Goal: Task Accomplishment & Management: Use online tool/utility

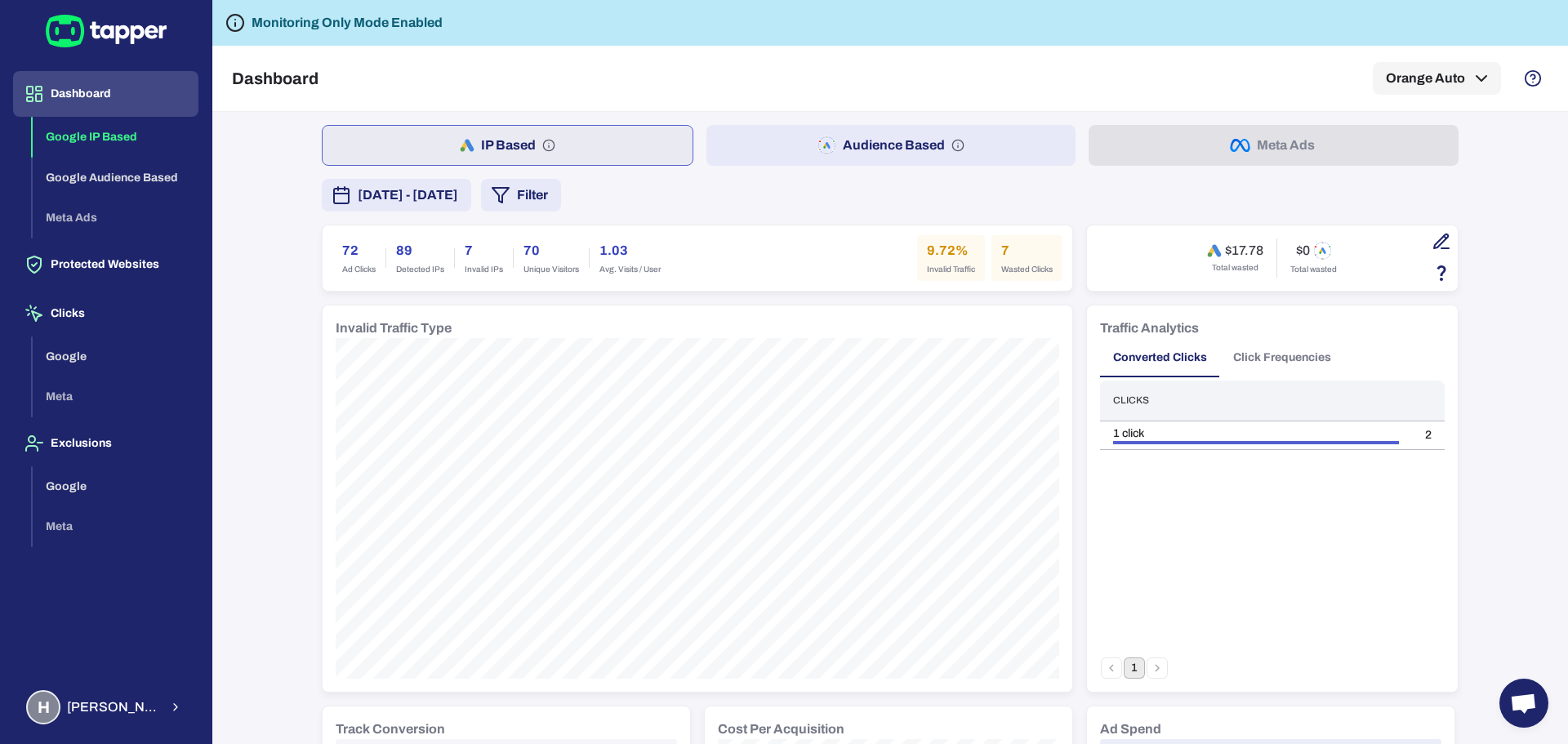
click at [454, 201] on span "[DATE] - [DATE]" at bounding box center [408, 195] width 101 height 20
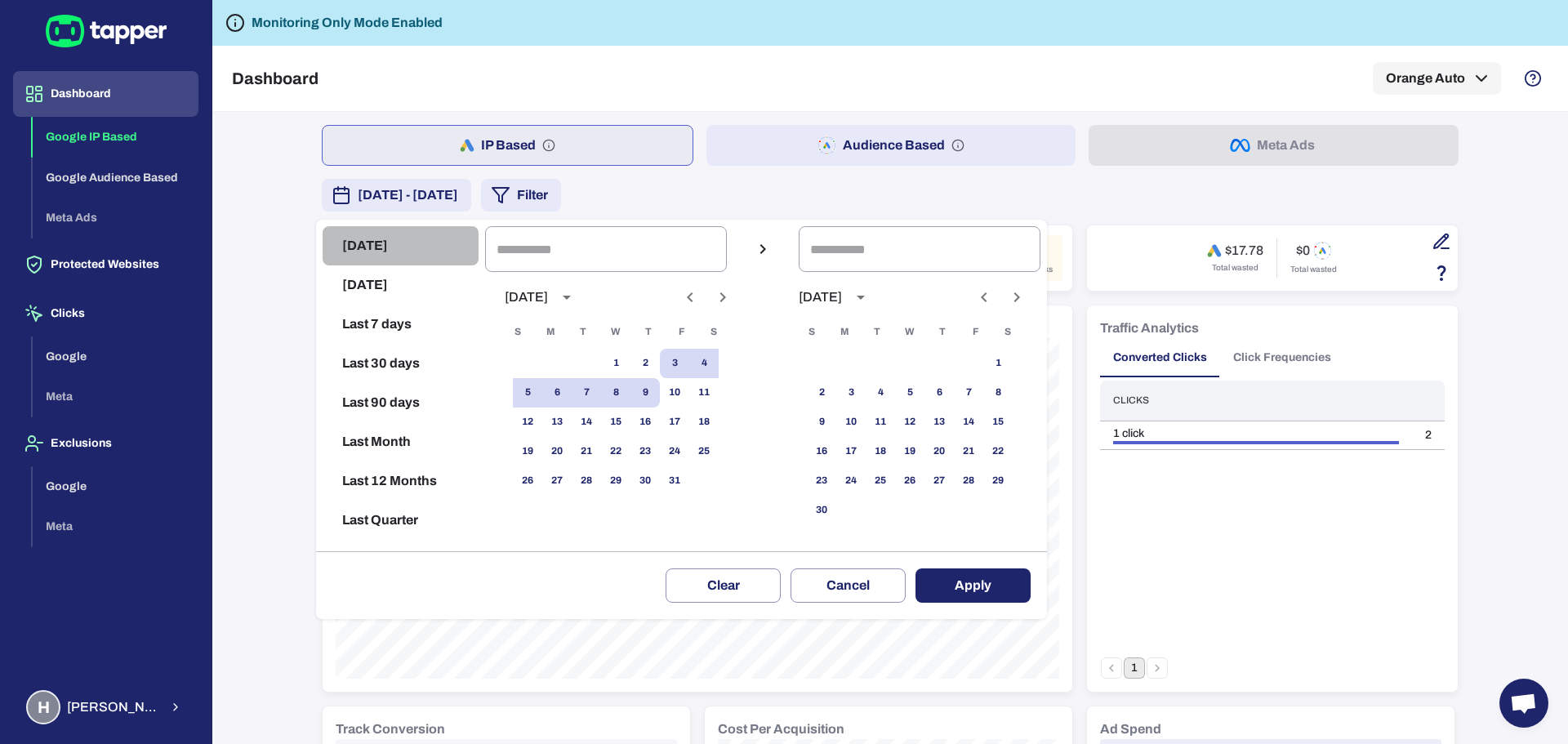
click at [398, 258] on button "[DATE]" at bounding box center [400, 246] width 156 height 39
type input "**********"
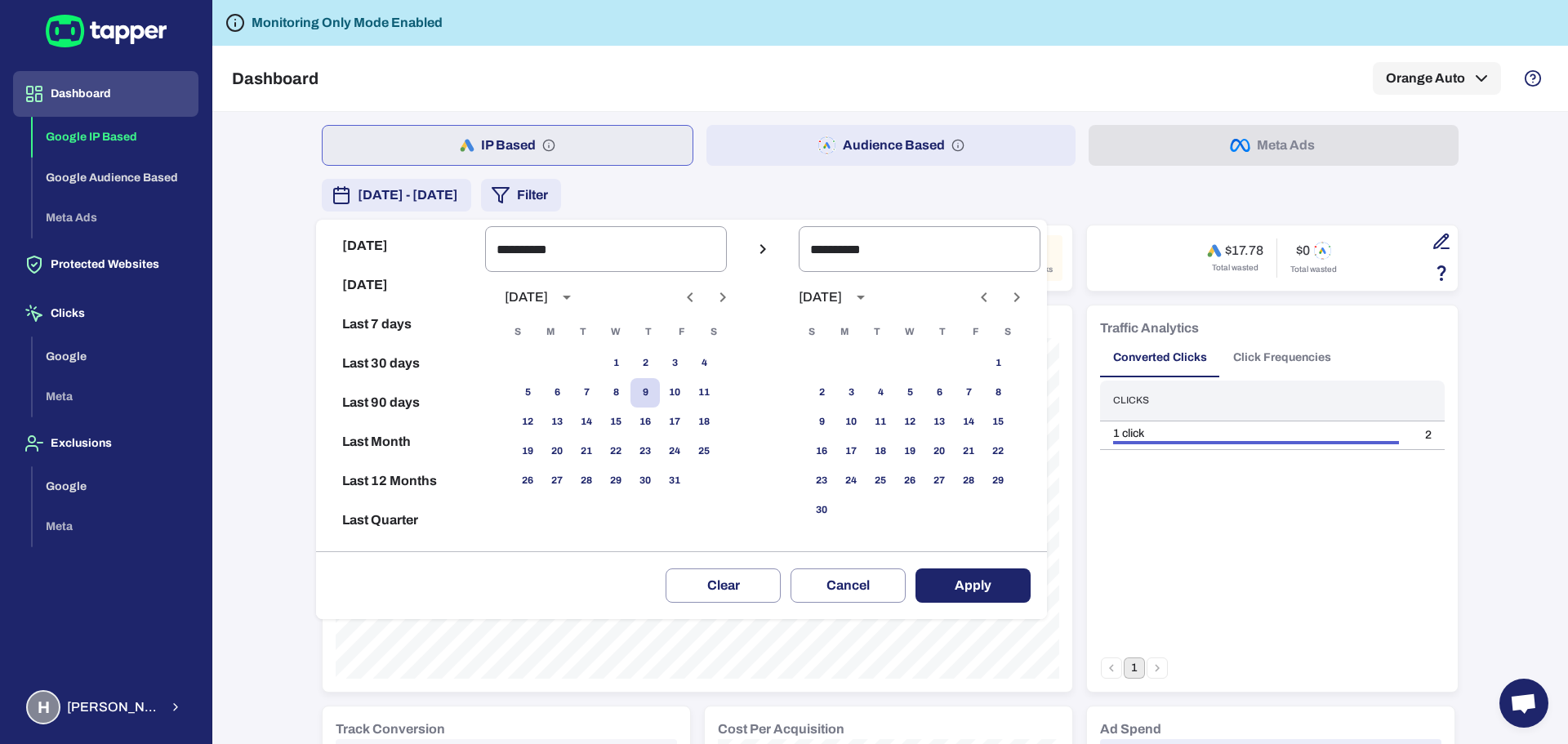
click at [968, 582] on button "Apply" at bounding box center [973, 585] width 115 height 34
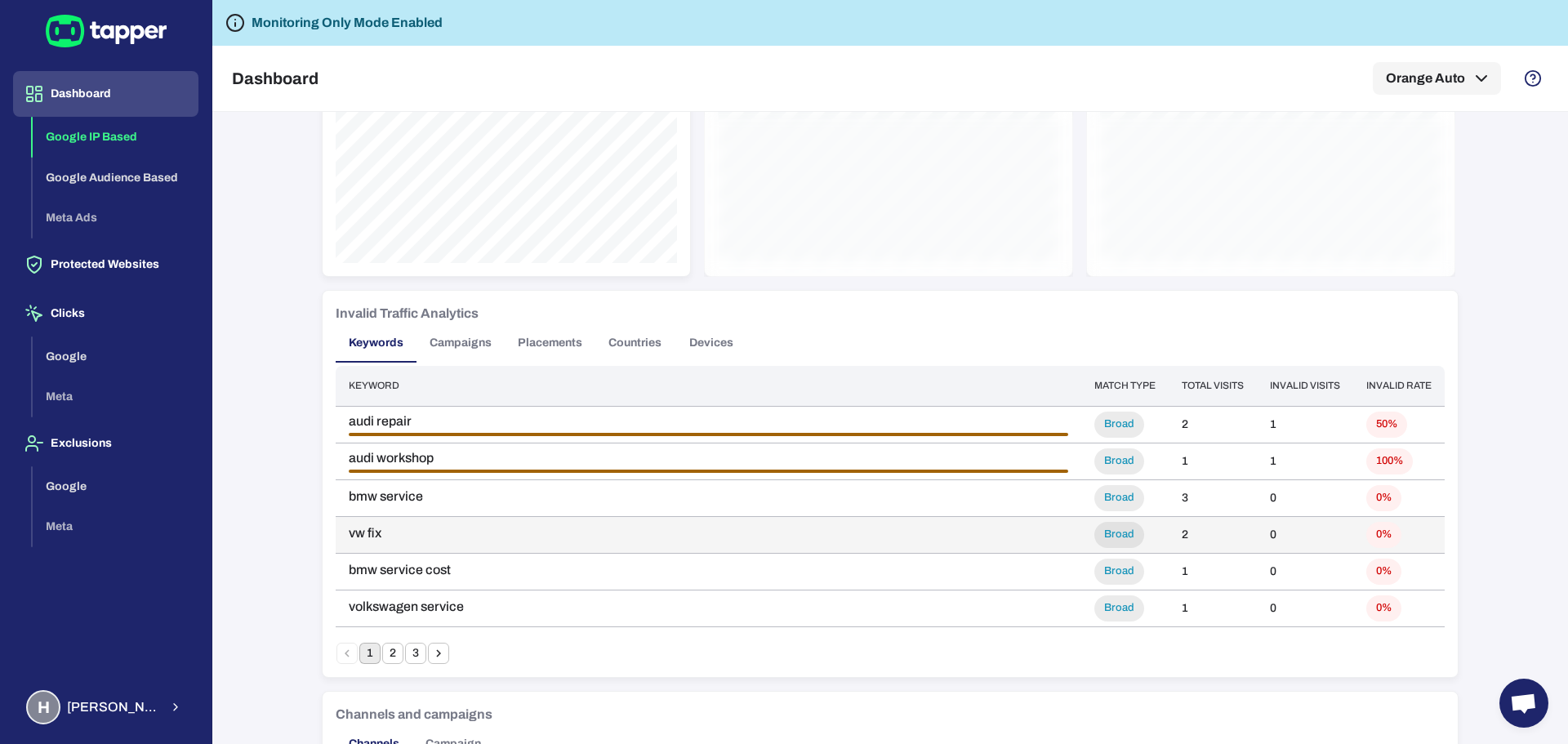
scroll to position [1165, 0]
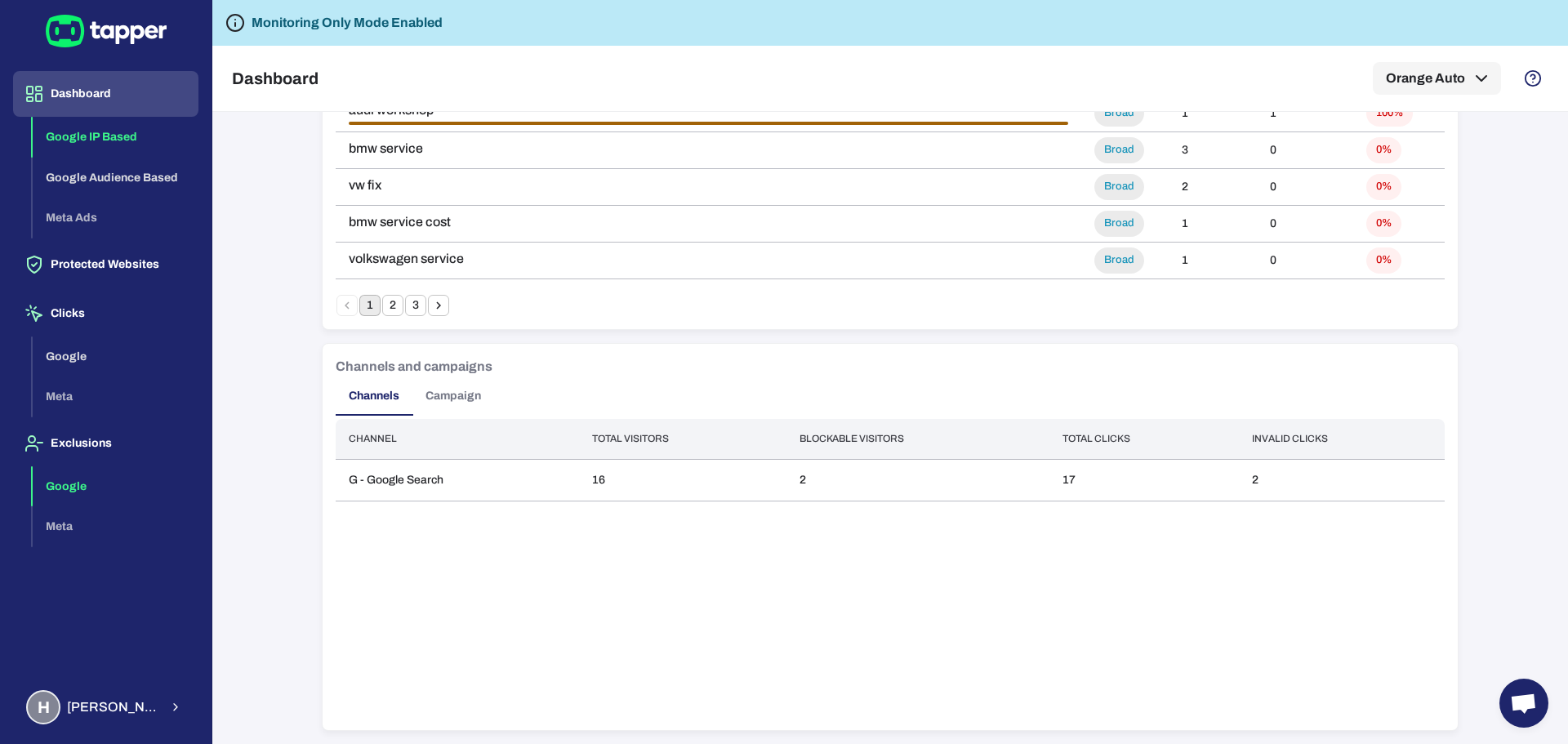
click at [83, 491] on button "Google" at bounding box center [115, 487] width 166 height 41
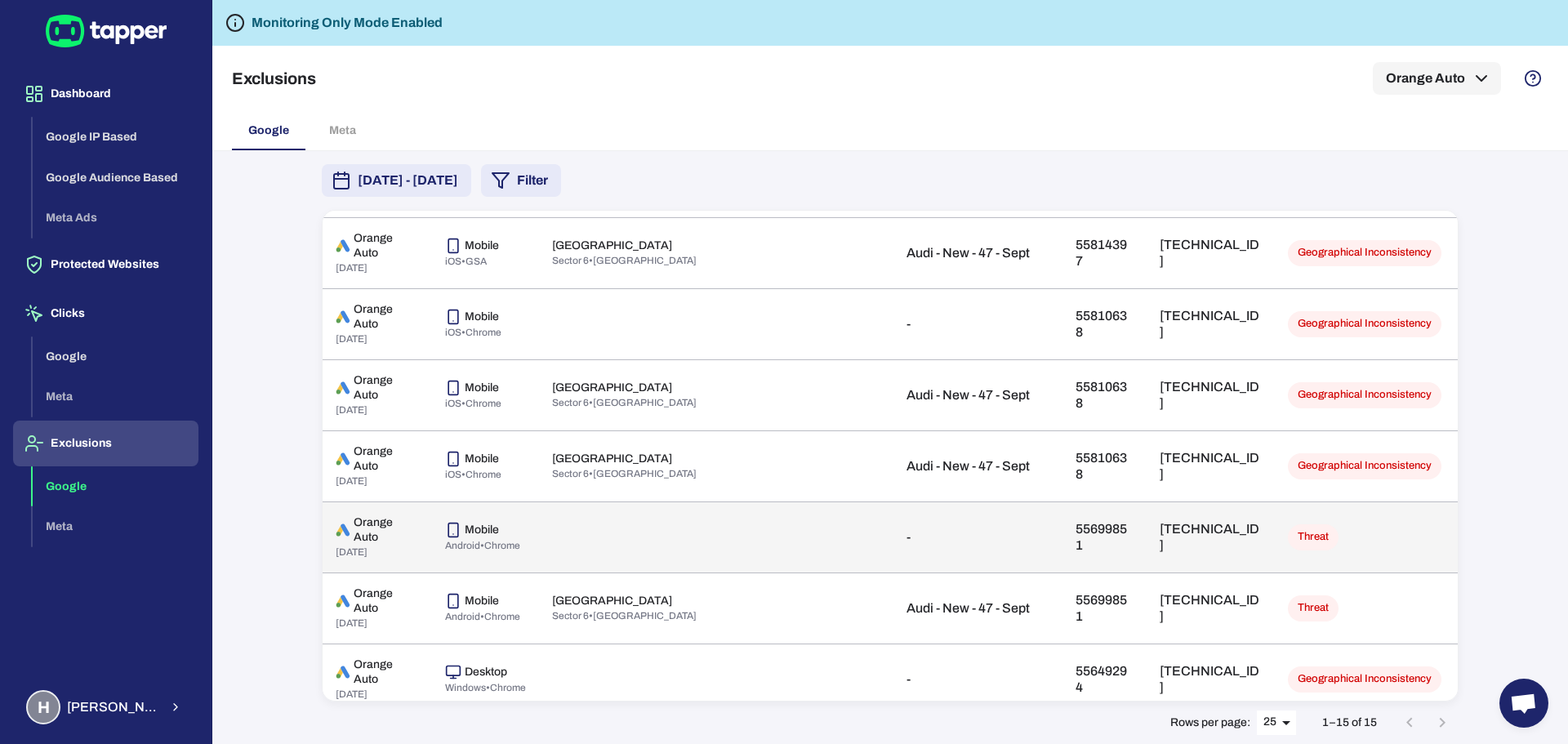
scroll to position [137, 0]
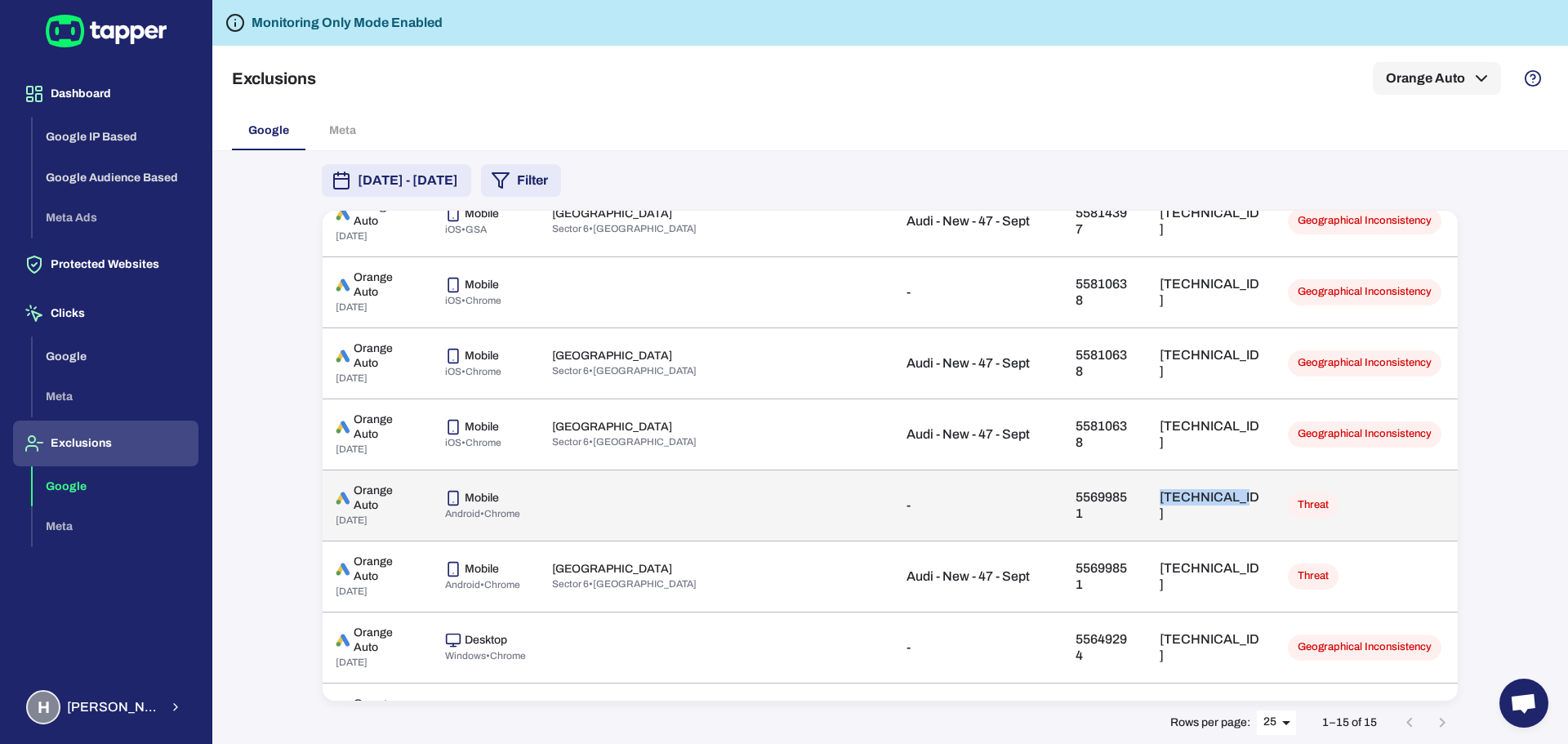
drag, startPoint x: 1115, startPoint y: 503, endPoint x: 1031, endPoint y: 511, distance: 84.4
click at [1159, 511] on p "[TECHNICAL_ID]" at bounding box center [1211, 505] width 102 height 32
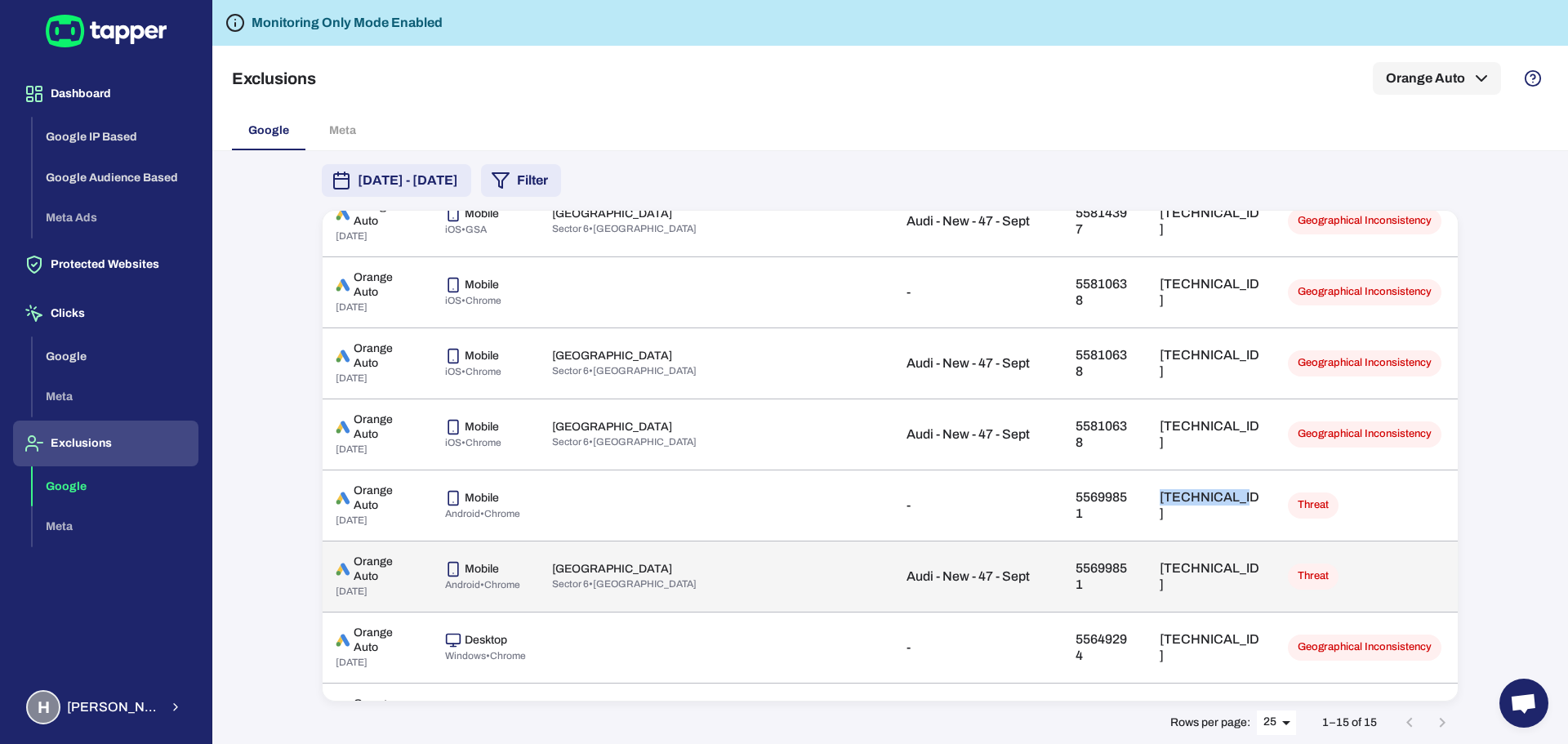
copy p "[TECHNICAL_ID]"
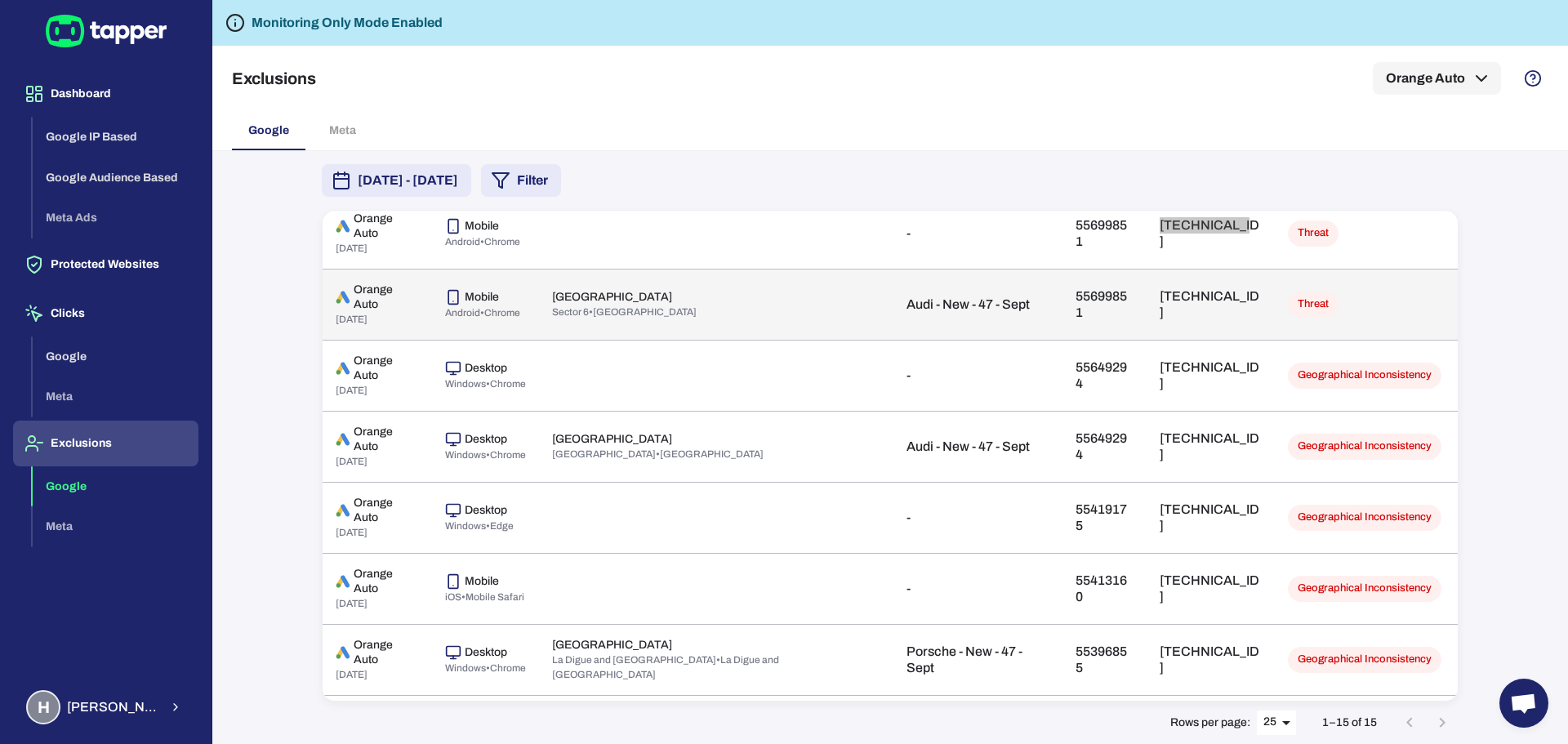
scroll to position [544, 0]
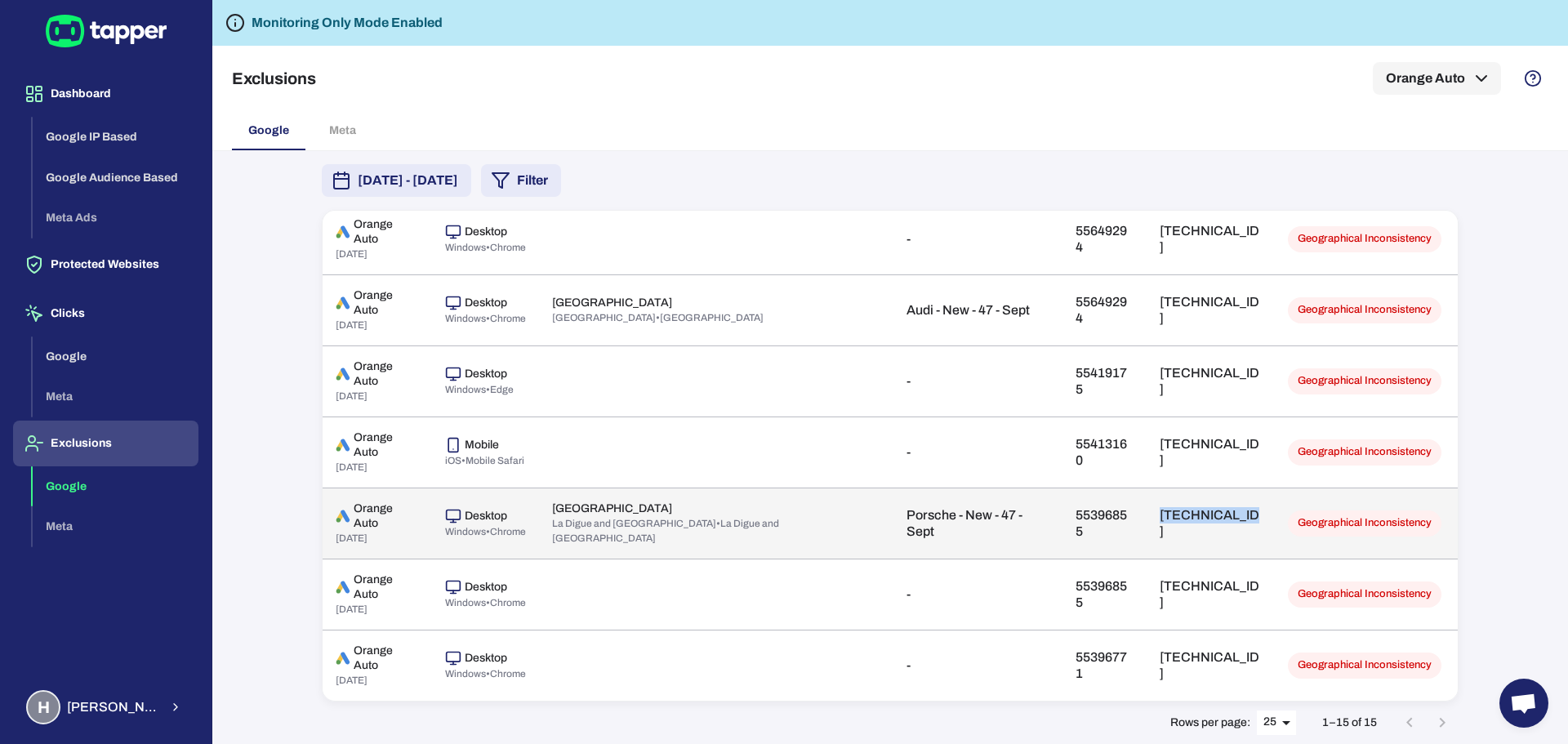
drag, startPoint x: 1142, startPoint y: 532, endPoint x: 1027, endPoint y: 534, distance: 115.0
click at [1147, 534] on td "[TECHNICAL_ID]" at bounding box center [1211, 522] width 128 height 71
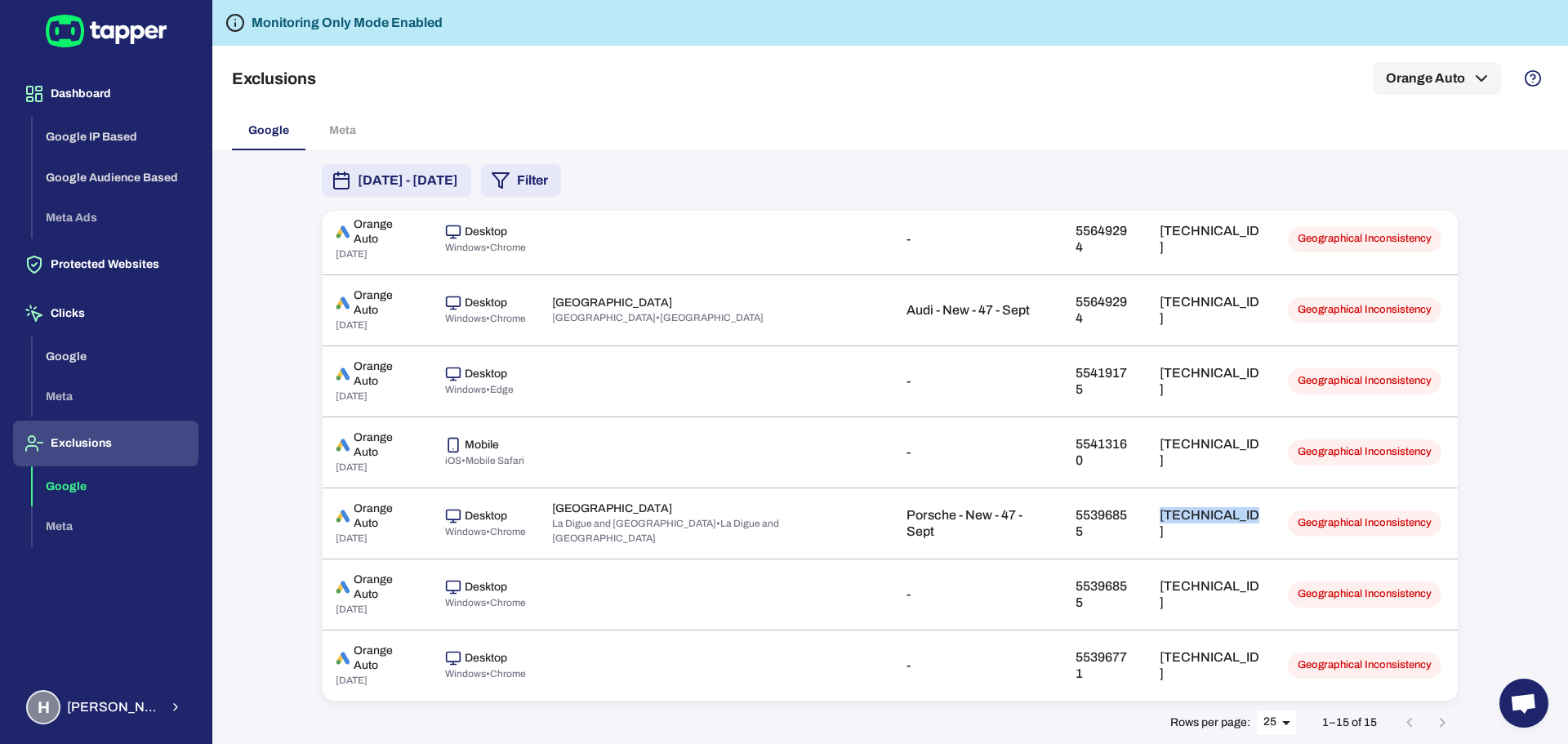
copy p "[TECHNICAL_ID]"
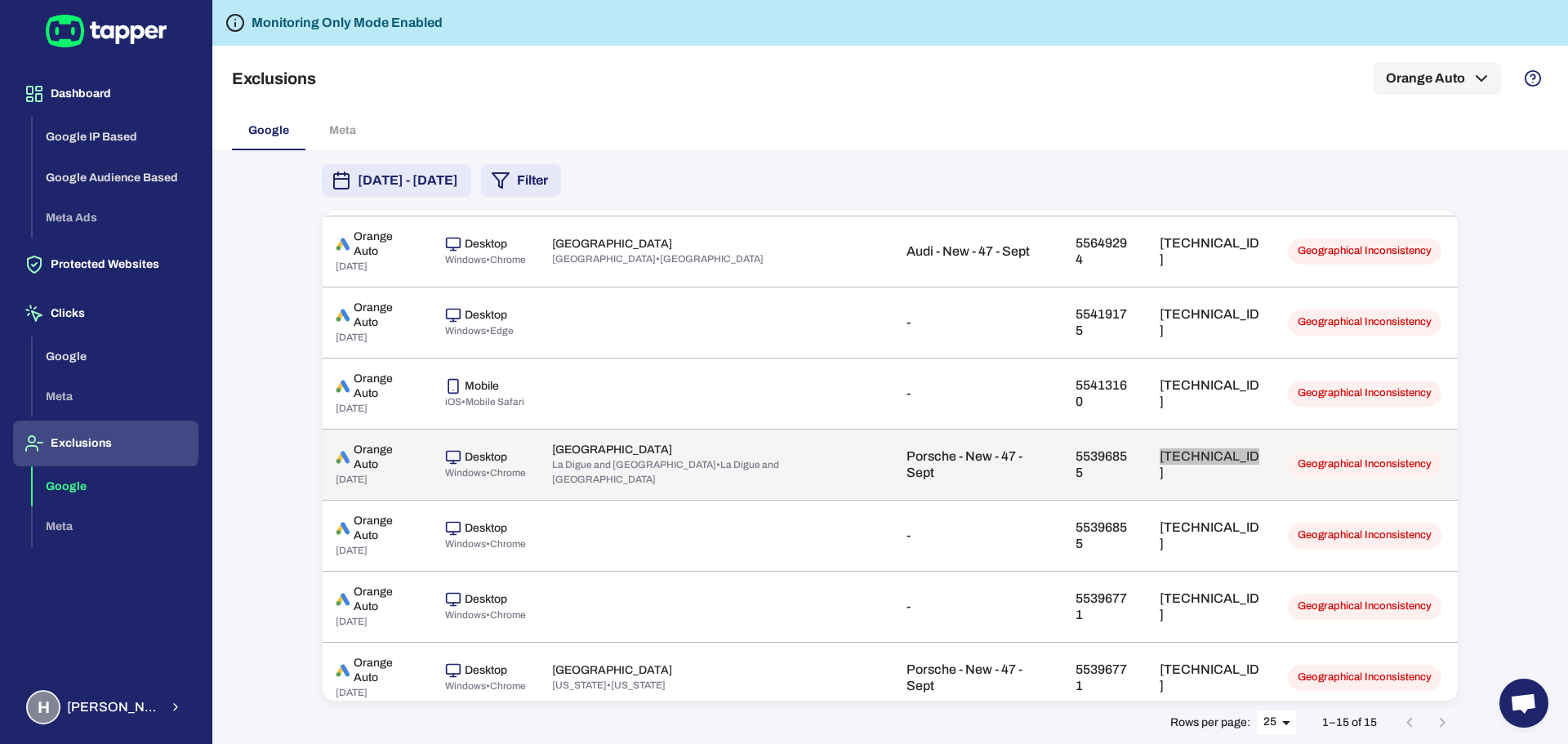
scroll to position [628, 0]
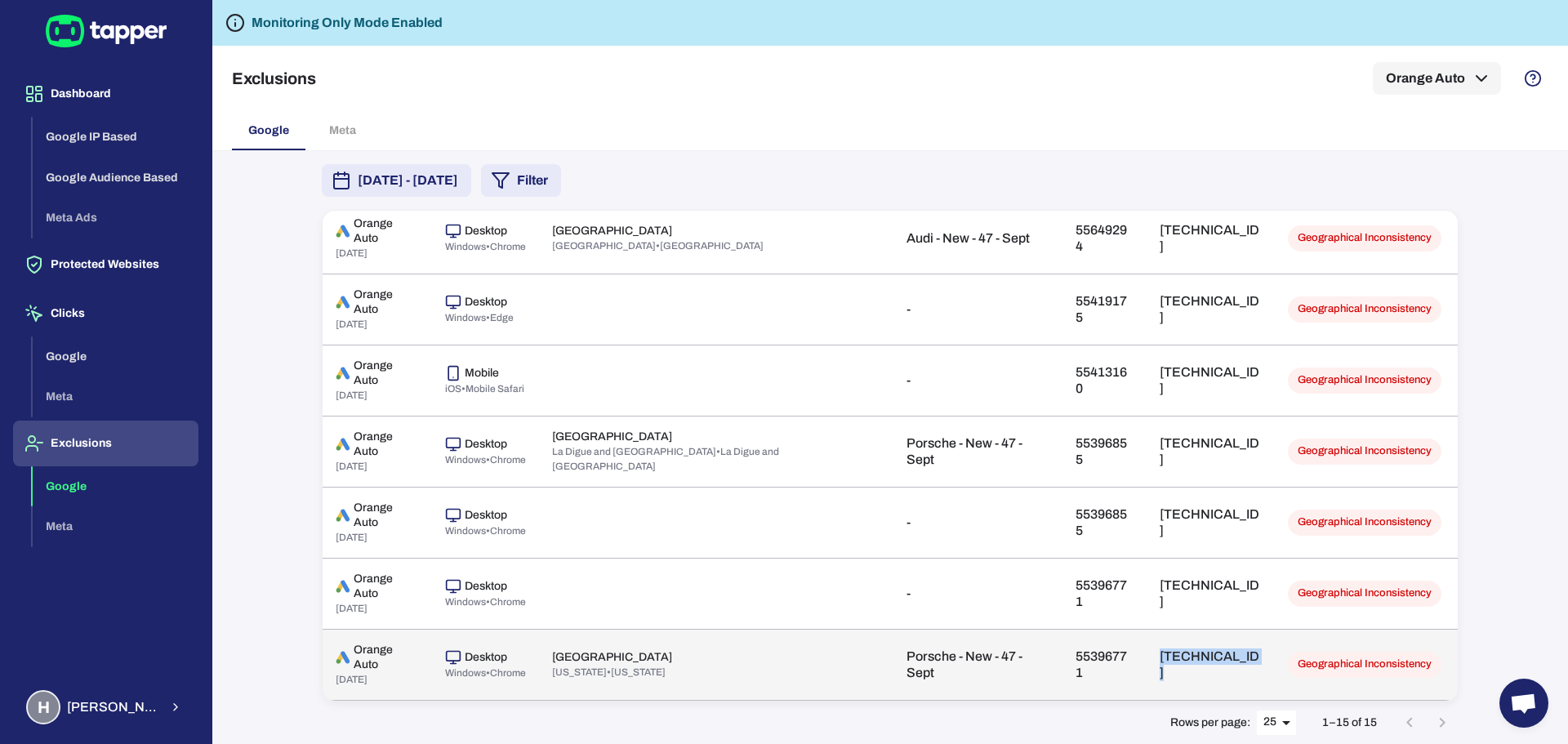
drag, startPoint x: 1142, startPoint y: 669, endPoint x: 1029, endPoint y: 680, distance: 113.5
click at [1147, 680] on td "[TECHNICAL_ID]" at bounding box center [1211, 664] width 128 height 71
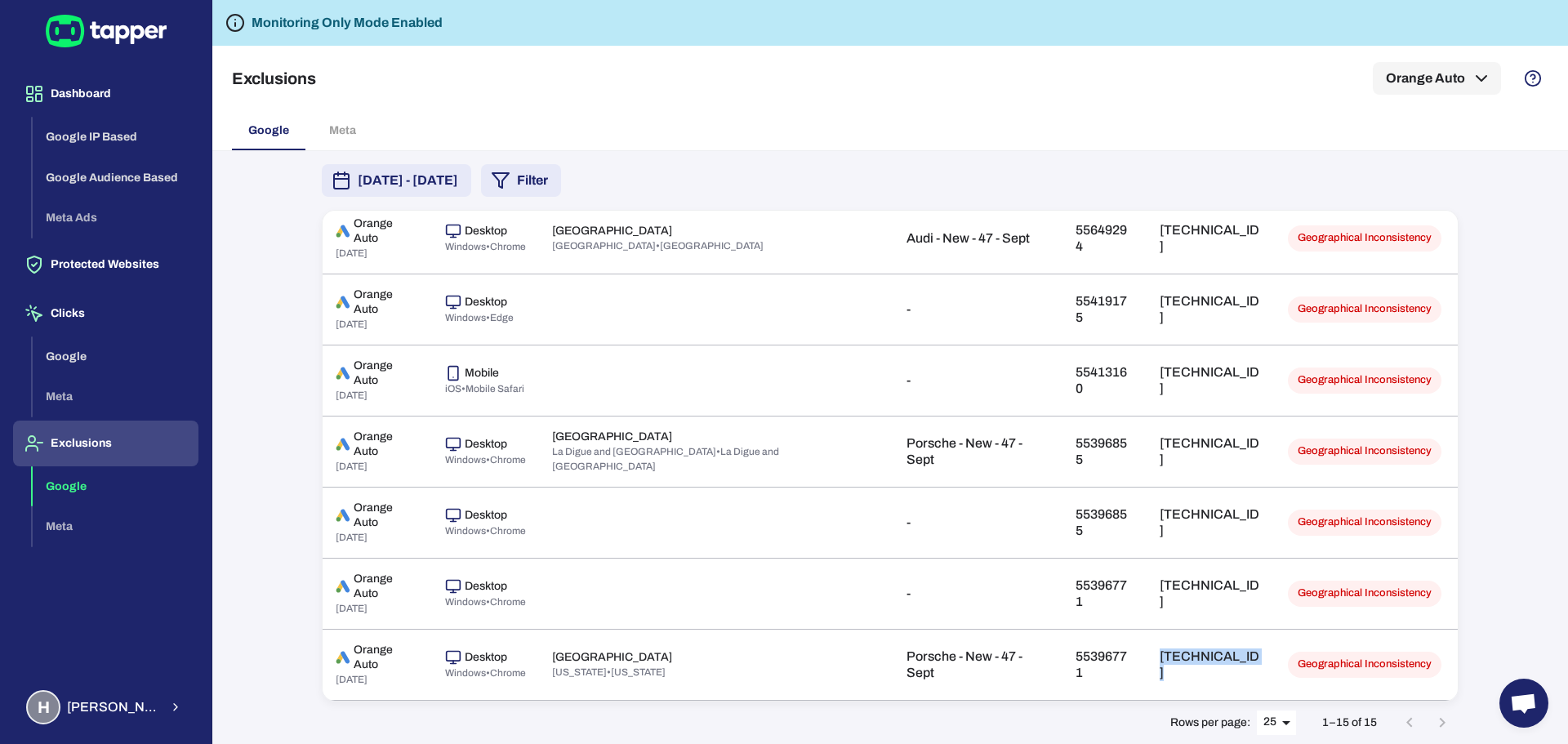
copy p "[TECHNICAL_ID]"
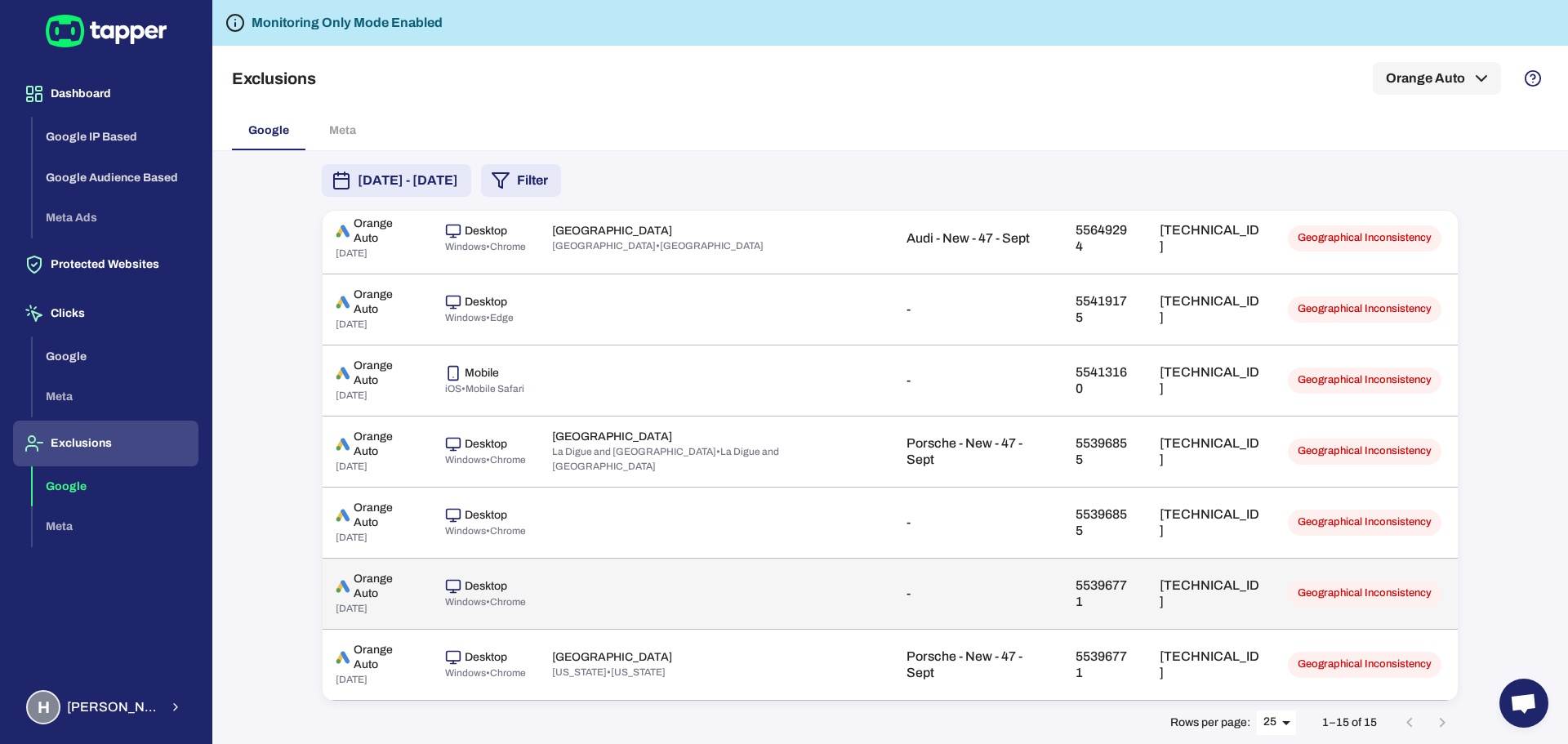
click at [1147, 609] on td "[TECHNICAL_ID]" at bounding box center [1211, 593] width 128 height 71
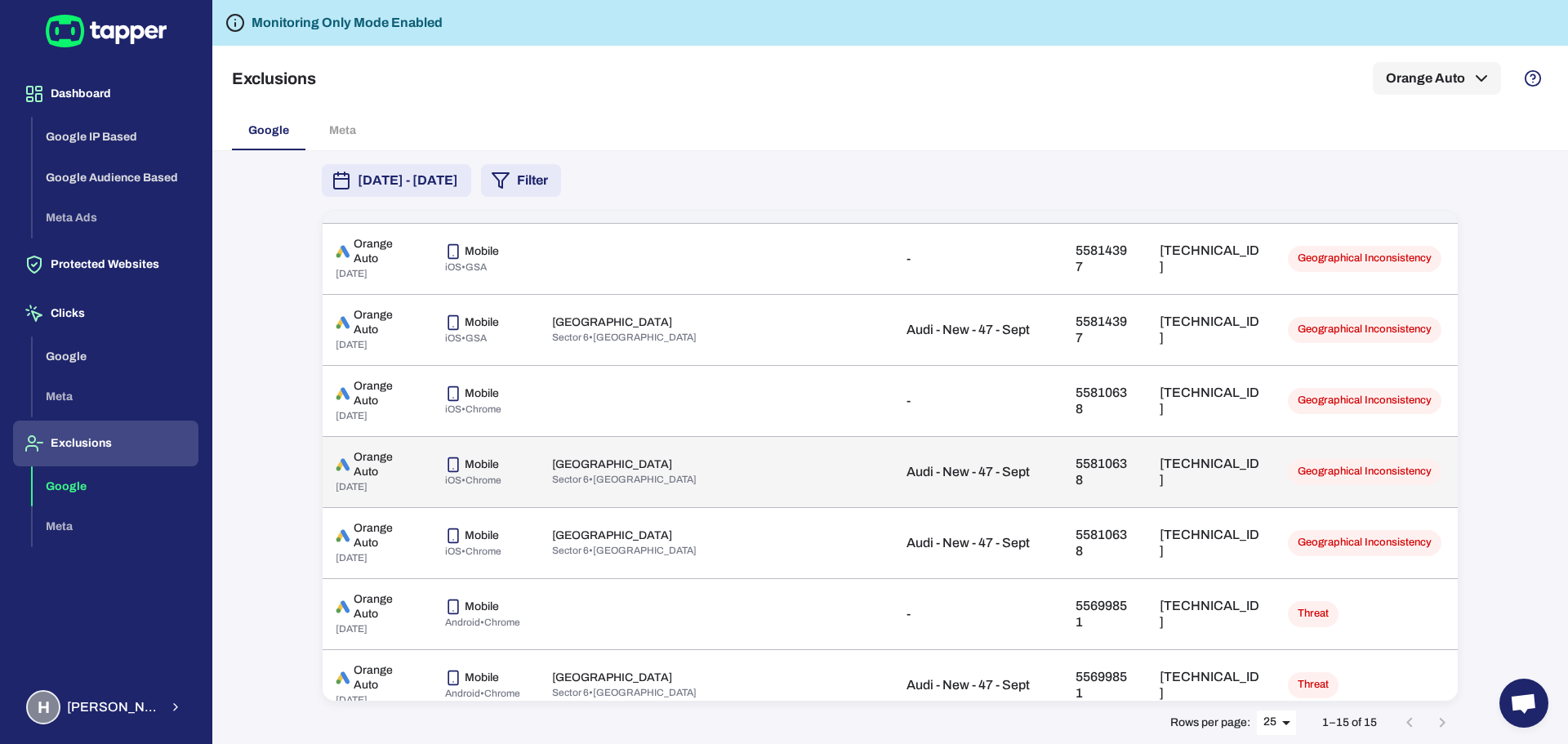
scroll to position [0, 0]
